Goal: Task Accomplishment & Management: Complete application form

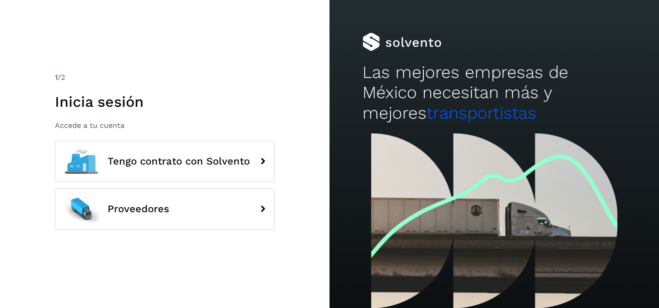
click at [98, 127] on p "Accede a tu cuenta" at bounding box center [165, 125] width 220 height 9
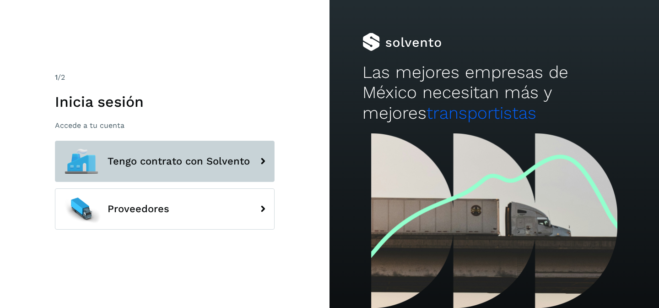
click at [163, 170] on button "Tengo contrato con Solvento" at bounding box center [165, 161] width 220 height 41
